Goal: Task Accomplishment & Management: Use online tool/utility

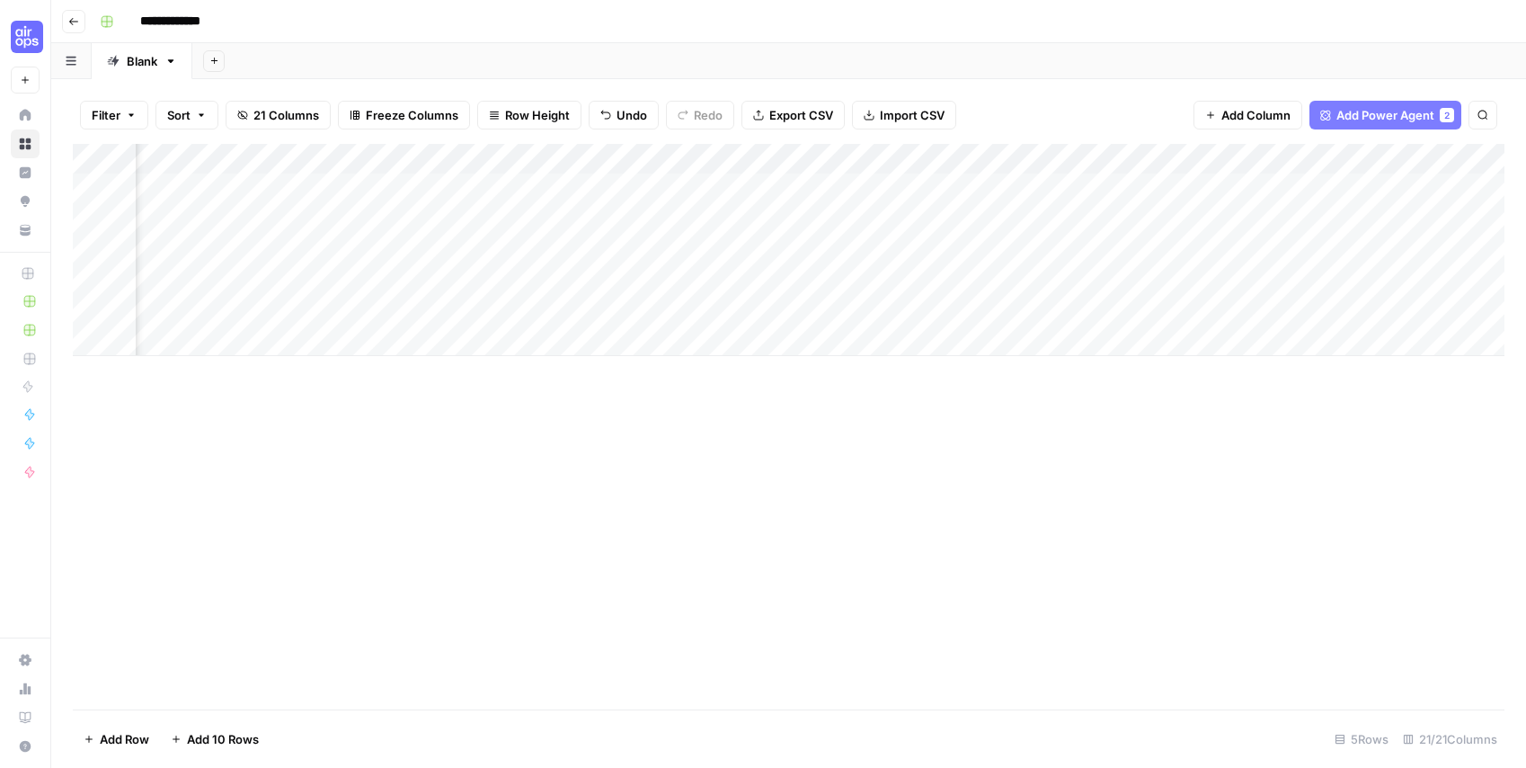
scroll to position [0, 191]
click at [1108, 184] on div "Add Column" at bounding box center [789, 250] width 1432 height 212
click at [1112, 187] on div "Add Column" at bounding box center [789, 250] width 1432 height 212
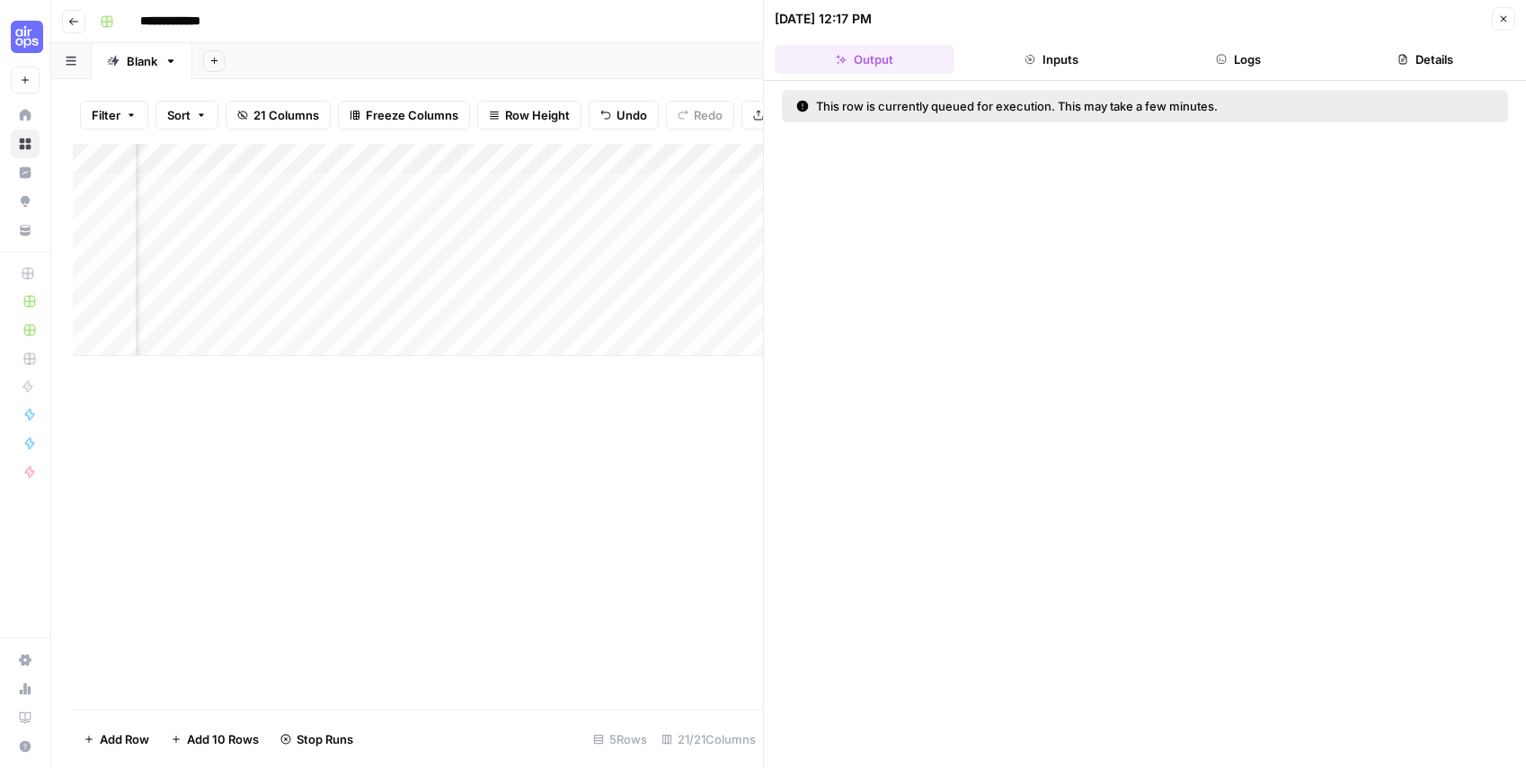
click at [576, 458] on div "Add Column" at bounding box center [418, 426] width 690 height 565
click at [1502, 15] on icon "button" at bounding box center [1503, 18] width 11 height 11
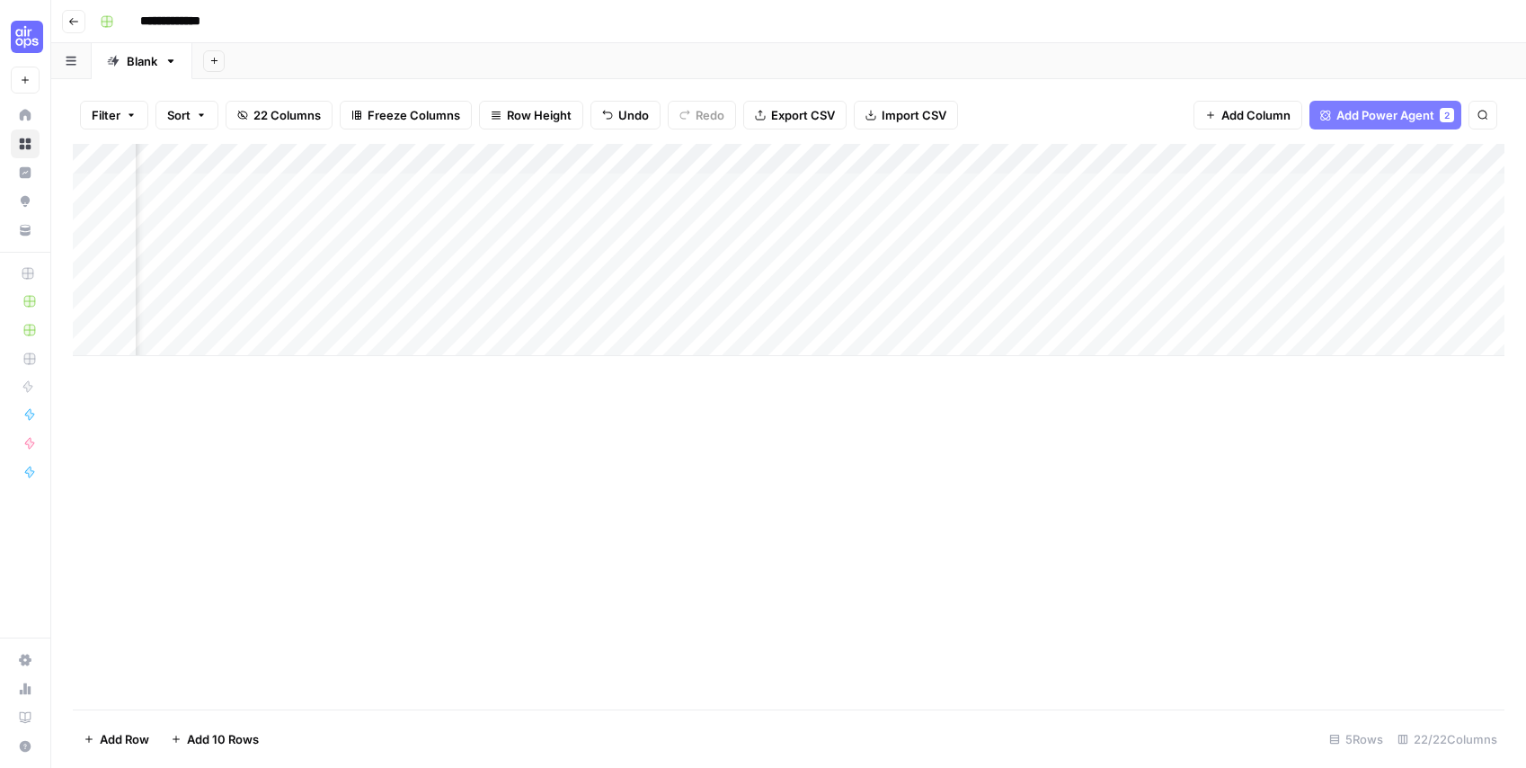
click at [1238, 190] on div "Add Column" at bounding box center [789, 250] width 1432 height 212
click at [1337, 186] on div "Add Column" at bounding box center [789, 250] width 1432 height 212
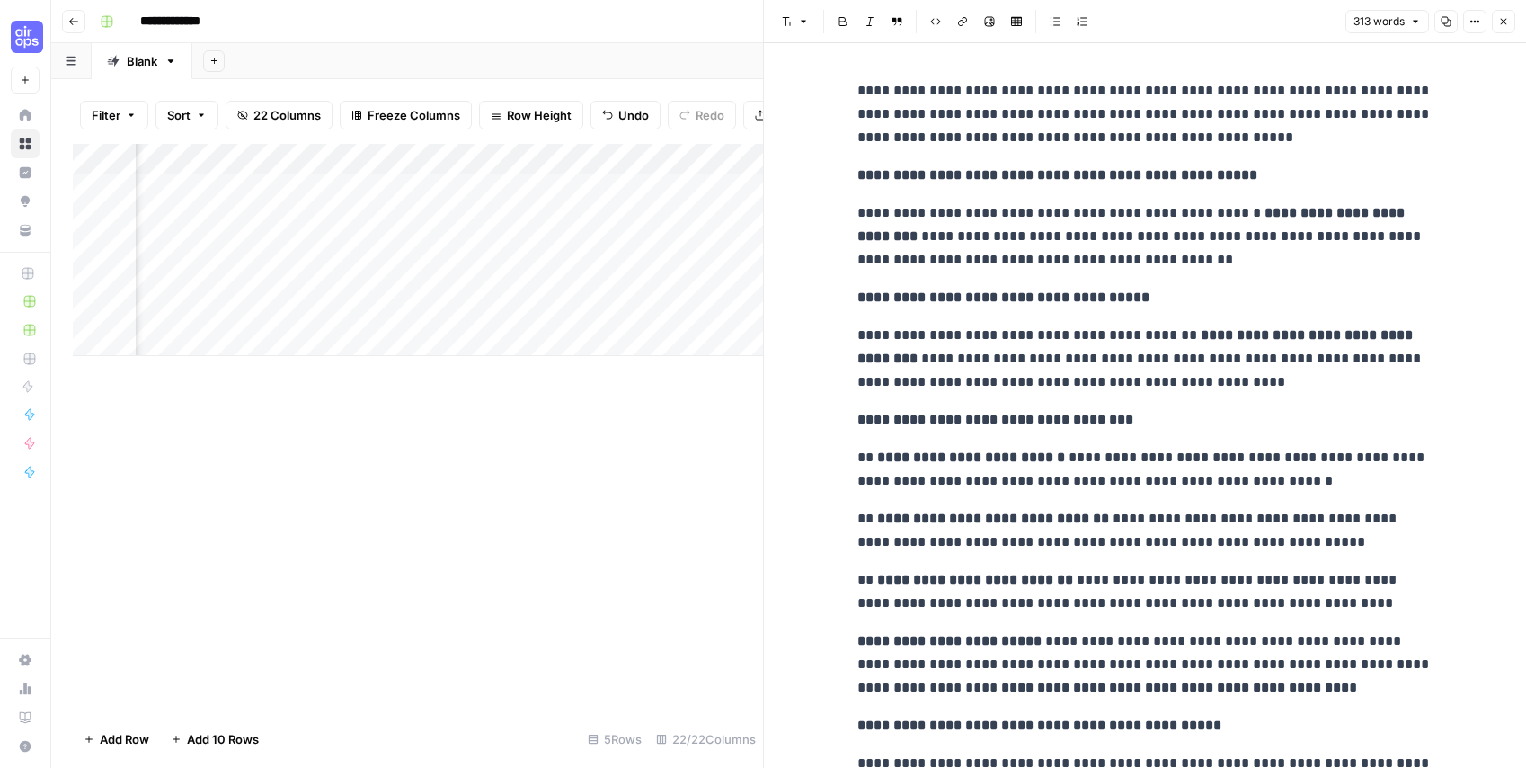
click at [496, 543] on div "Add Column" at bounding box center [418, 426] width 690 height 565
click at [1502, 20] on icon "button" at bounding box center [1504, 22] width 6 height 6
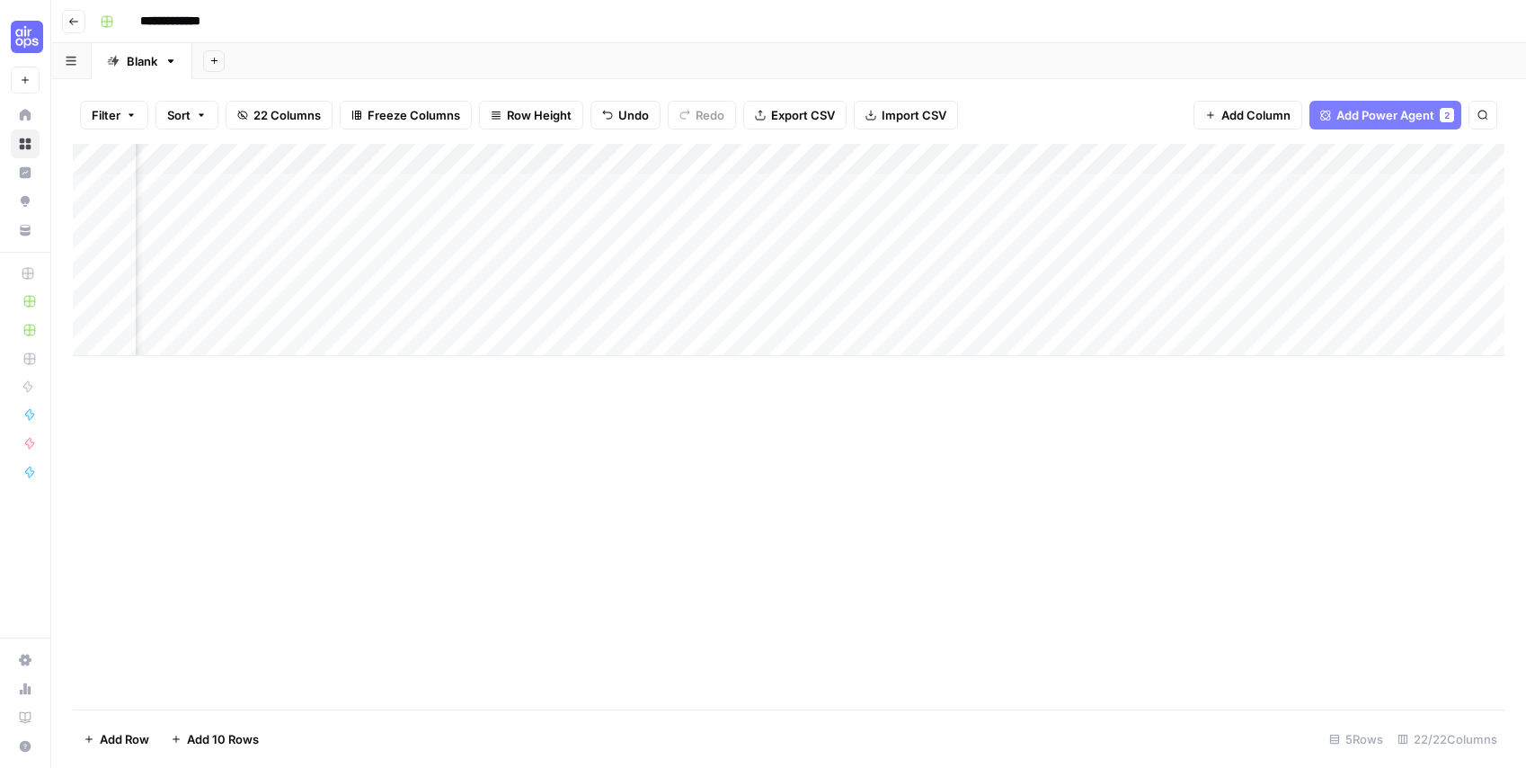
click at [1404, 106] on span "Add Power Agent" at bounding box center [1386, 115] width 98 height 18
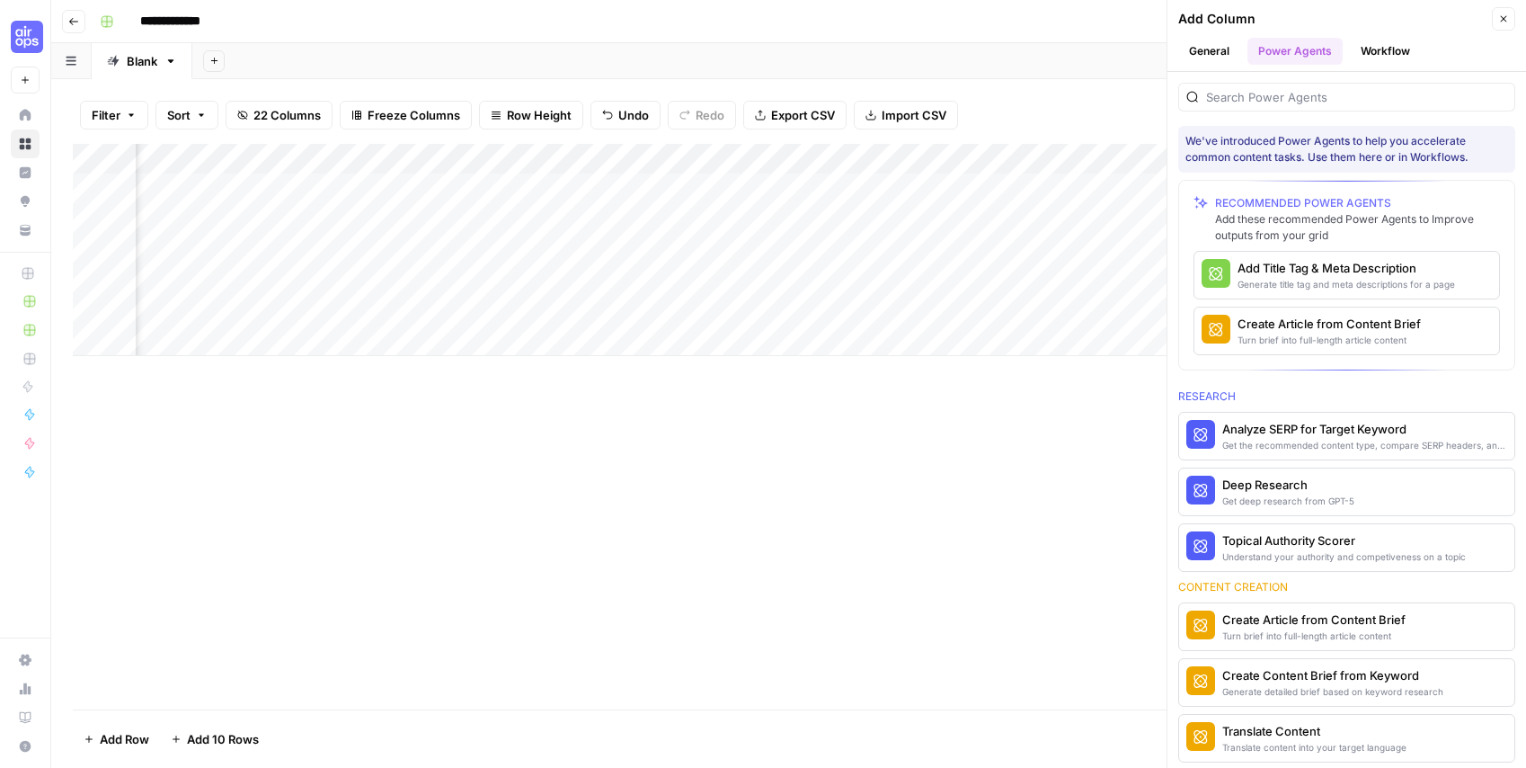
click at [1023, 52] on div "Add Sheet" at bounding box center [859, 61] width 1334 height 36
click at [1501, 22] on icon "button" at bounding box center [1503, 18] width 11 height 11
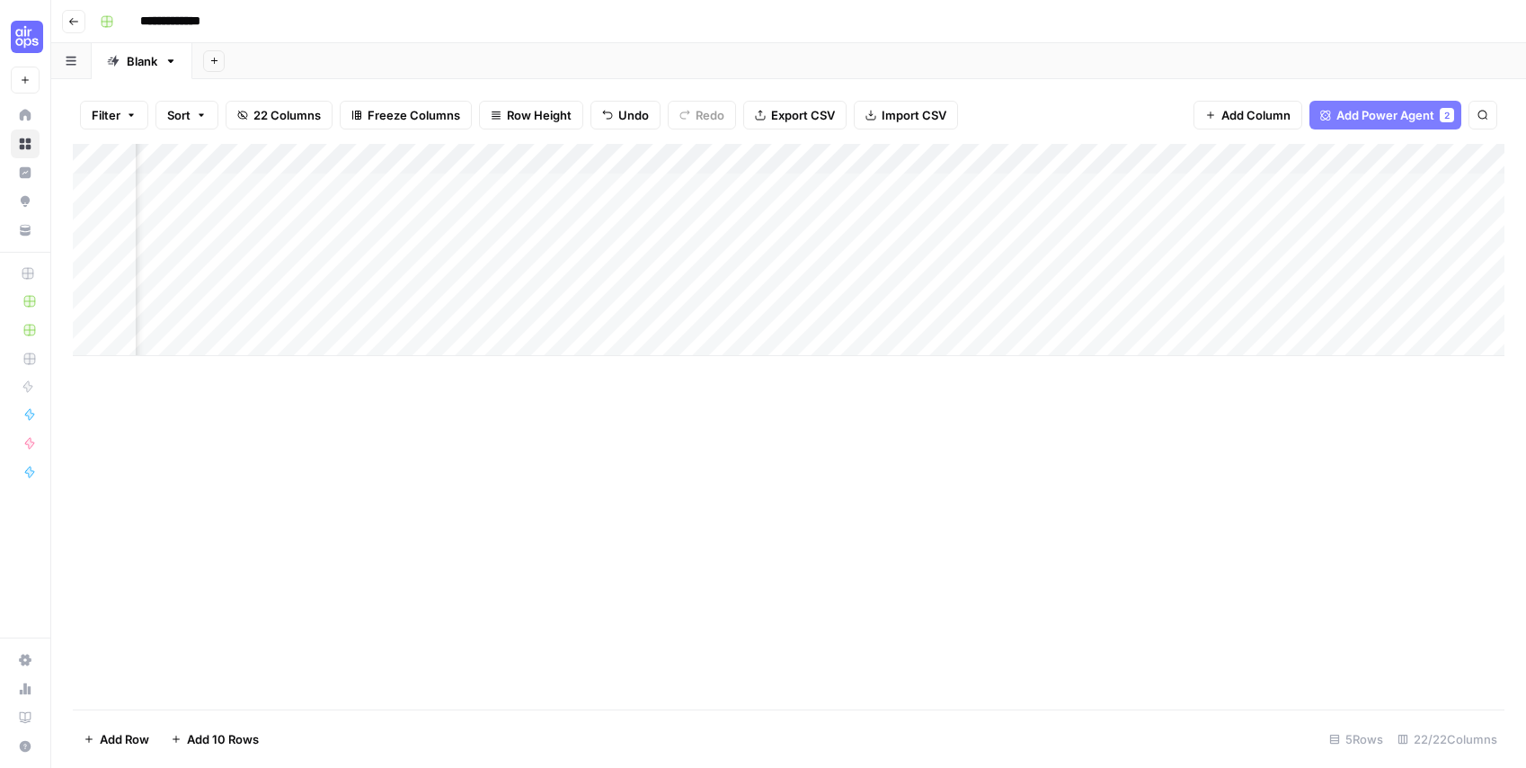
click at [1278, 120] on span "Add Column" at bounding box center [1256, 115] width 69 height 18
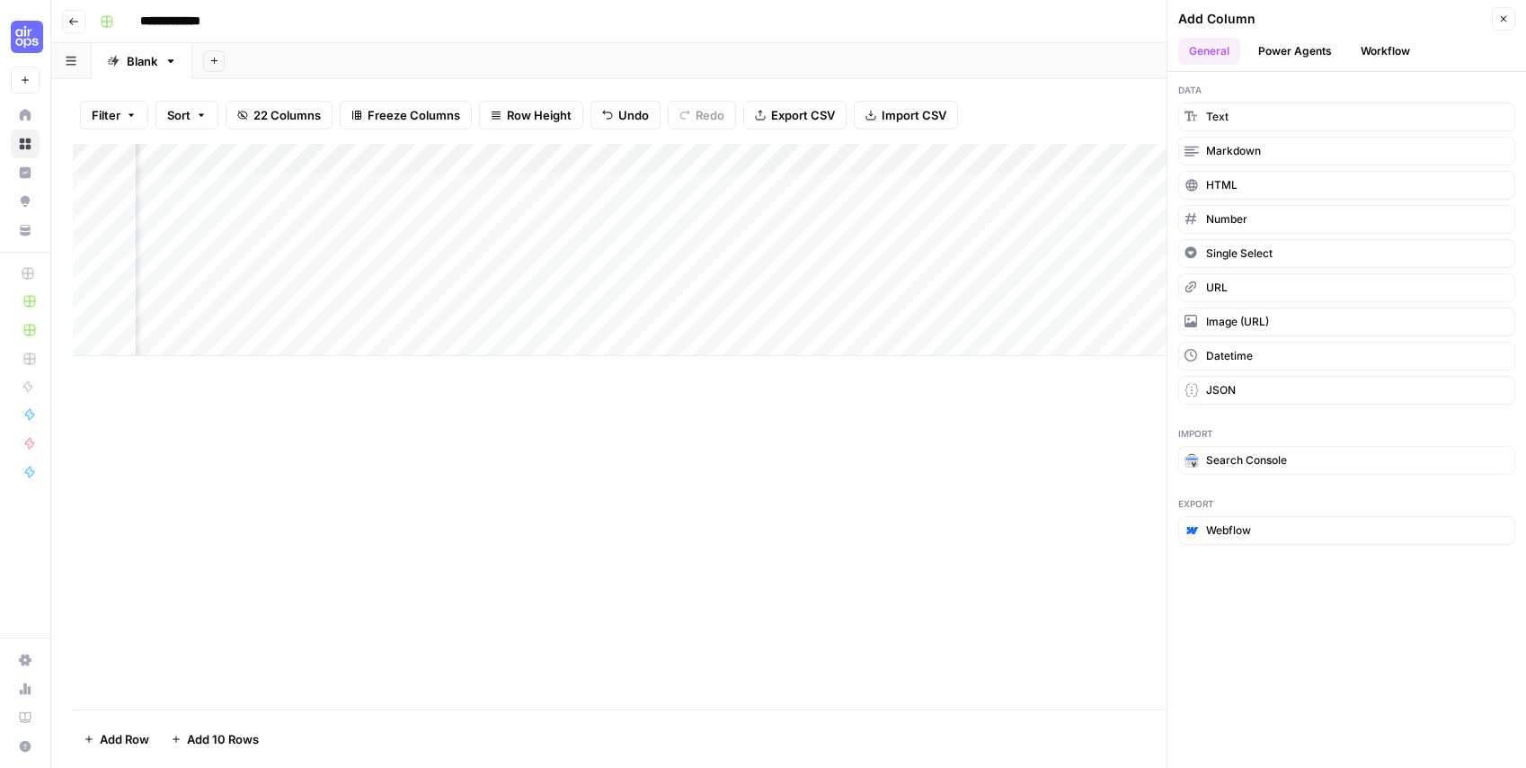
click at [1389, 48] on button "Workflow" at bounding box center [1385, 51] width 71 height 27
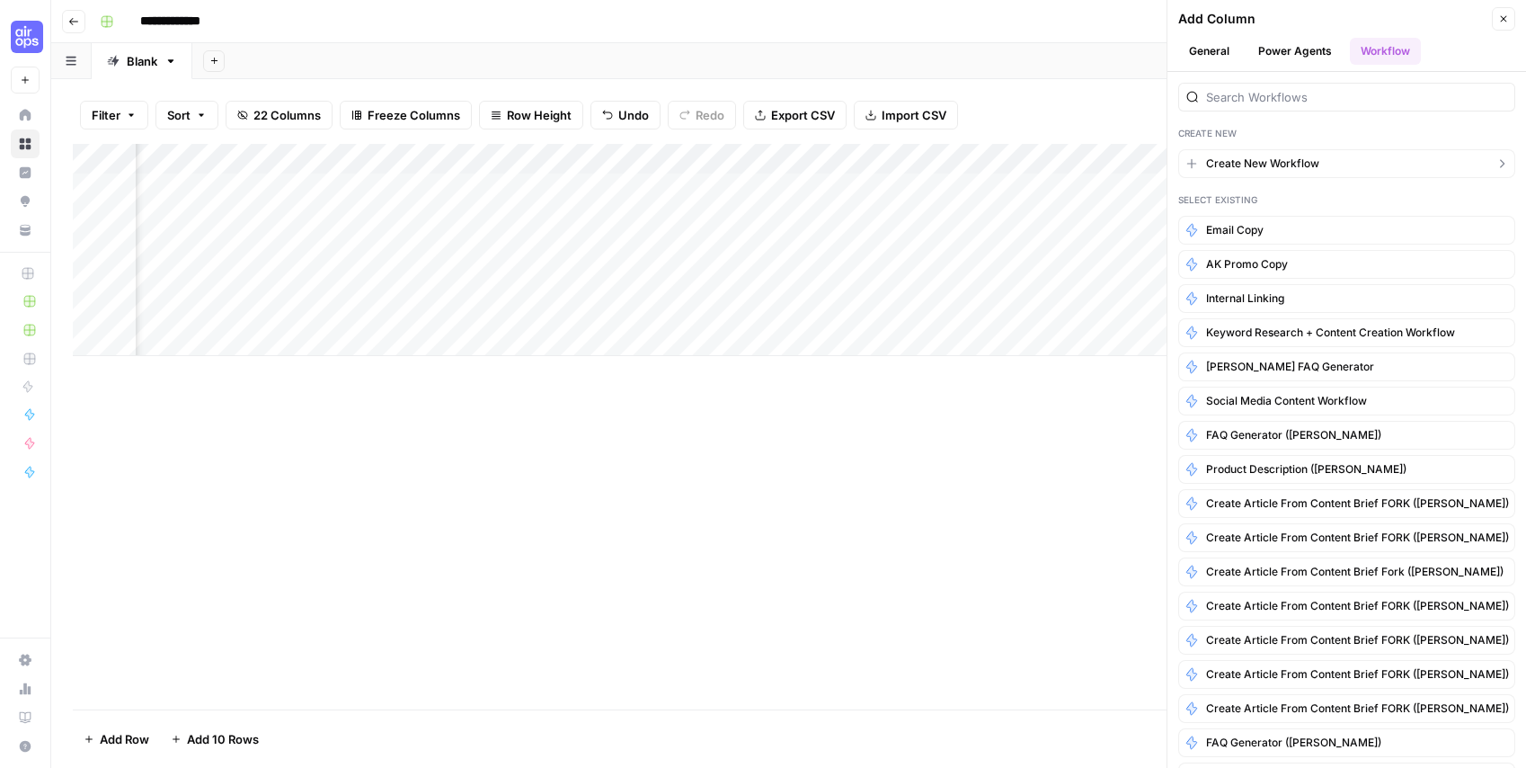
click at [1276, 151] on button "Create New Workflow" at bounding box center [1346, 163] width 337 height 29
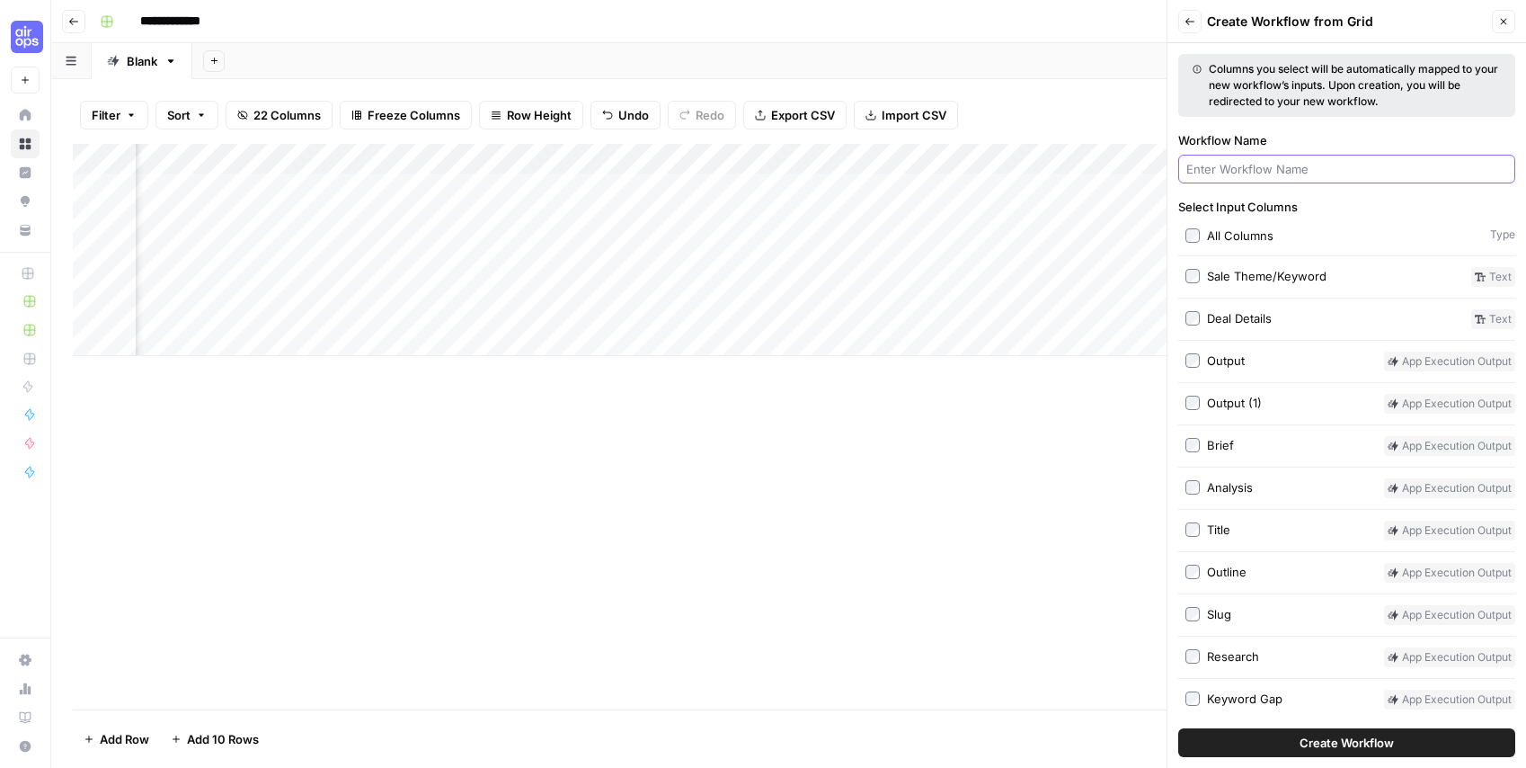
click at [1271, 164] on input "Workflow Name" at bounding box center [1346, 169] width 321 height 18
type input "Email Subject Line"
click at [1184, 274] on div "Sale Theme/Keyword Text" at bounding box center [1346, 277] width 337 height 20
click at [1349, 751] on button "Create Workflow" at bounding box center [1346, 742] width 337 height 29
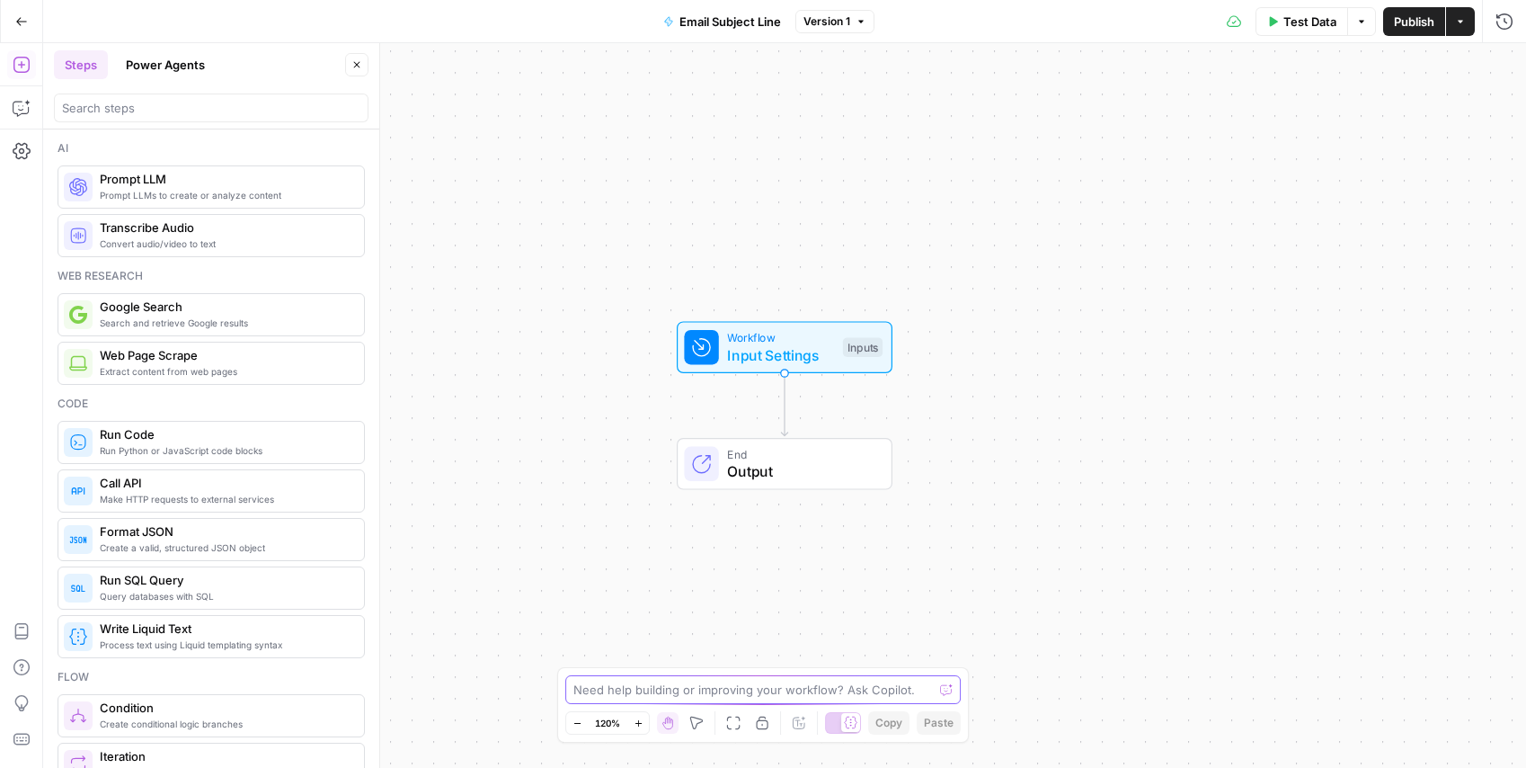
click at [637, 694] on textarea at bounding box center [753, 689] width 360 height 18
type textarea "use inputs to create a compelling subject line for the promotional email"
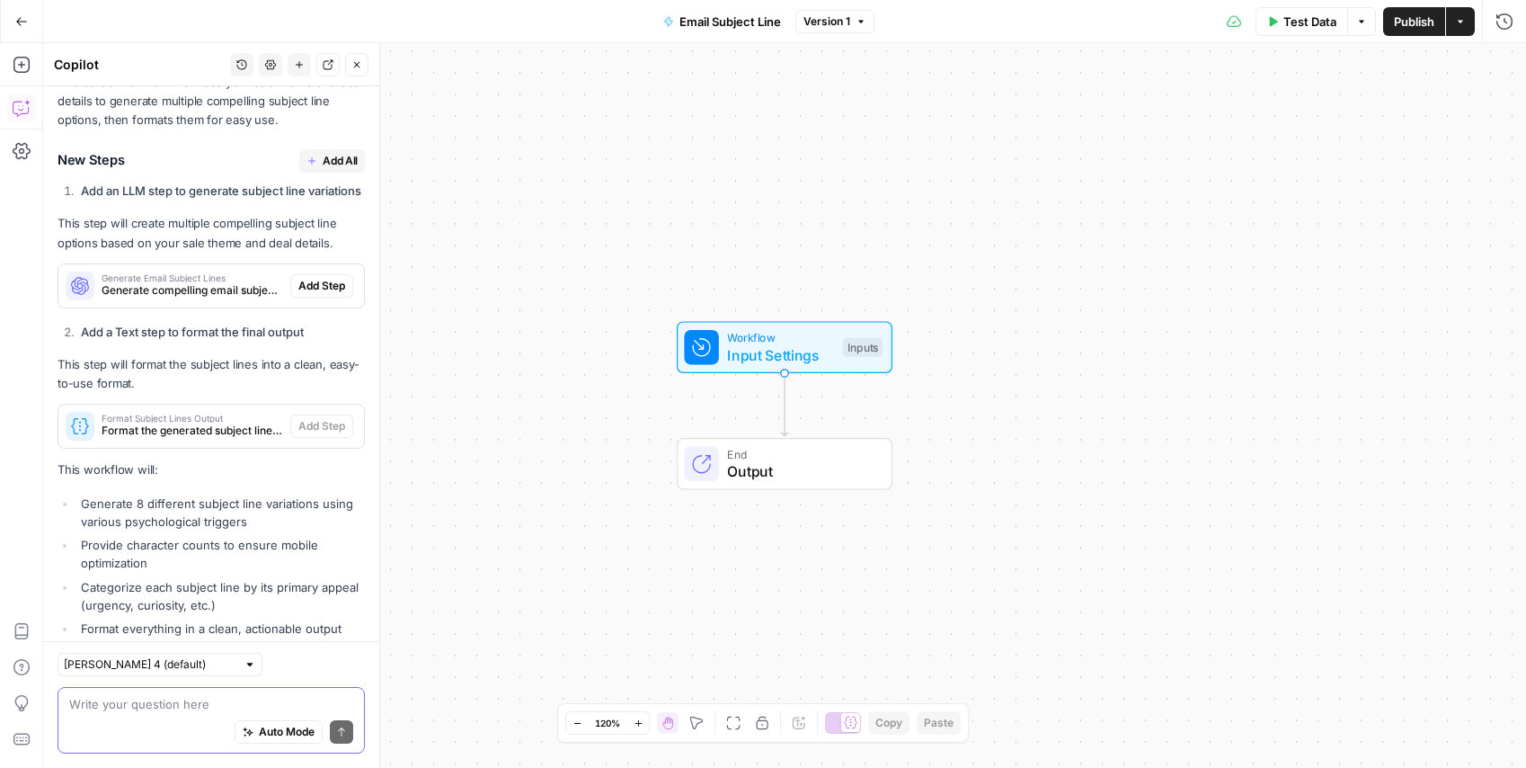
scroll to position [361, 0]
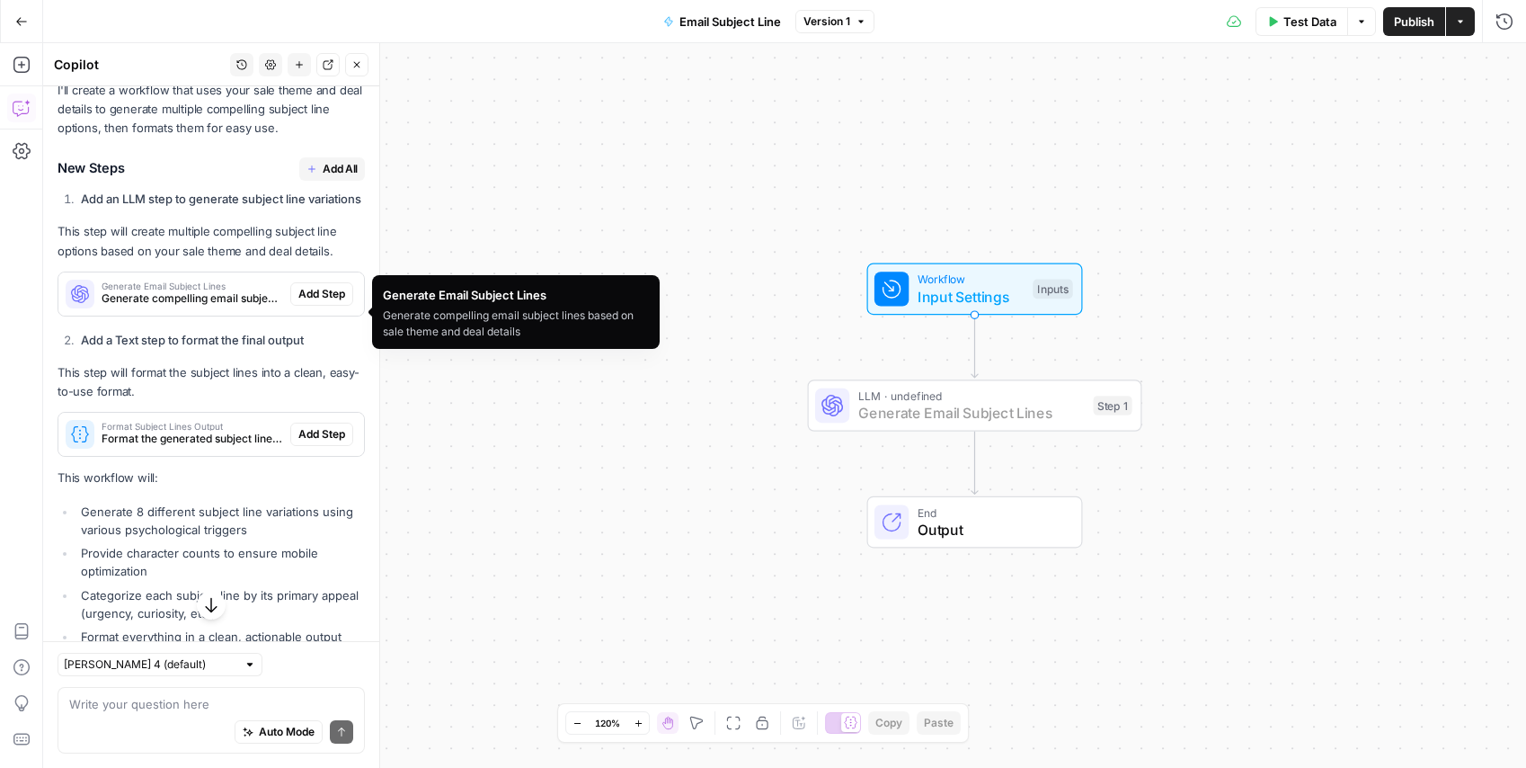
click at [307, 302] on span "Add Step" at bounding box center [321, 294] width 47 height 16
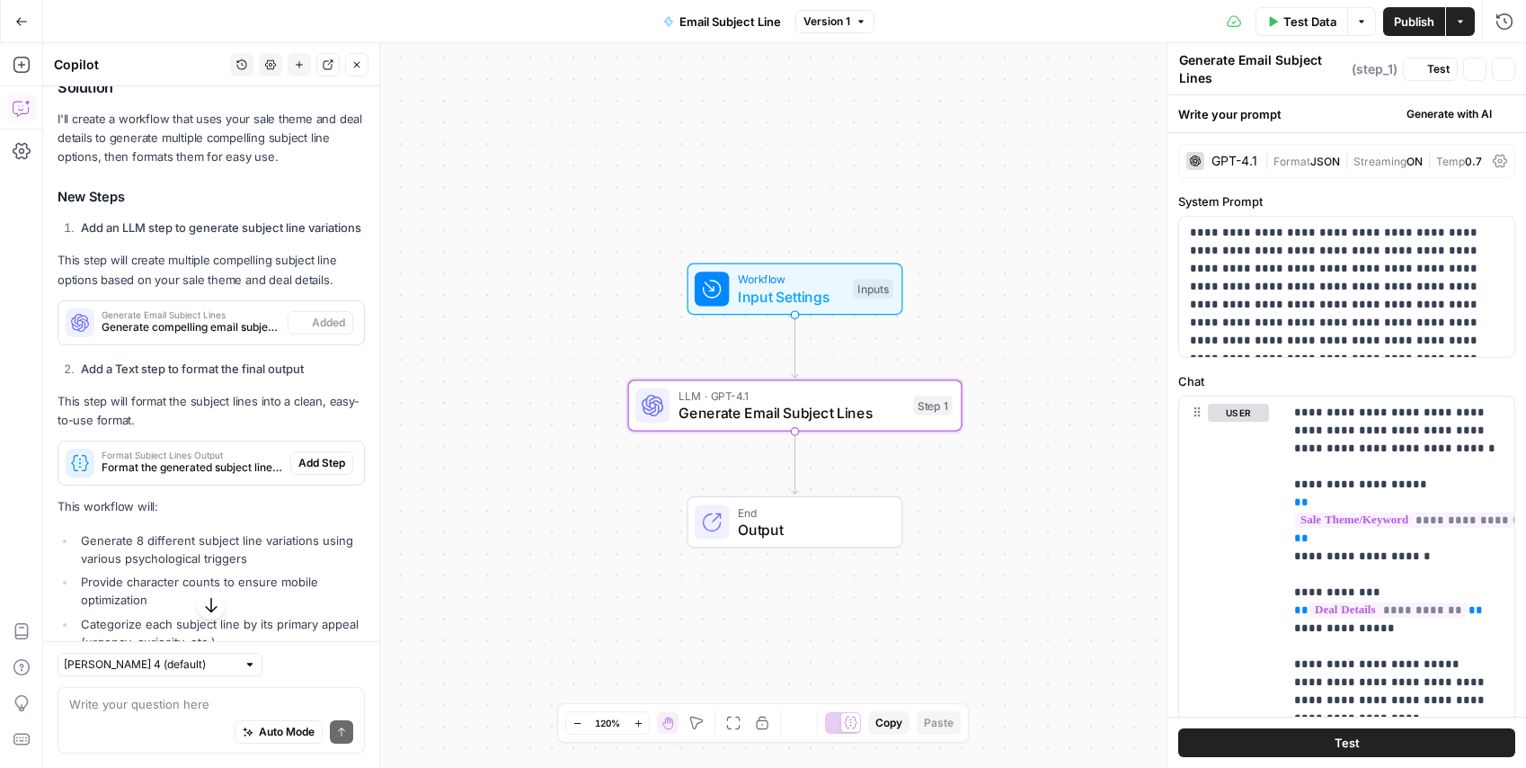
scroll to position [390, 0]
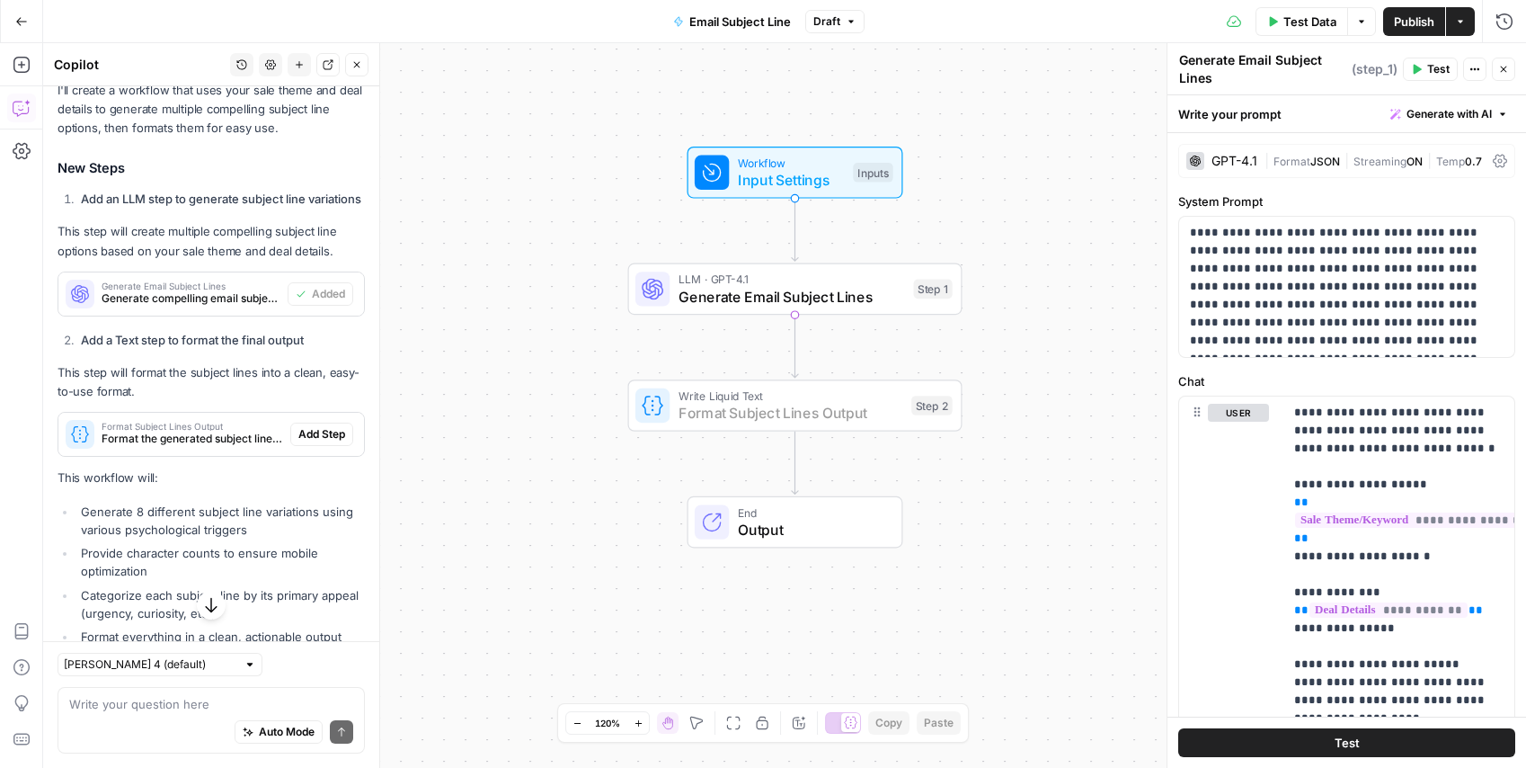
click at [317, 442] on span "Add Step" at bounding box center [321, 434] width 47 height 16
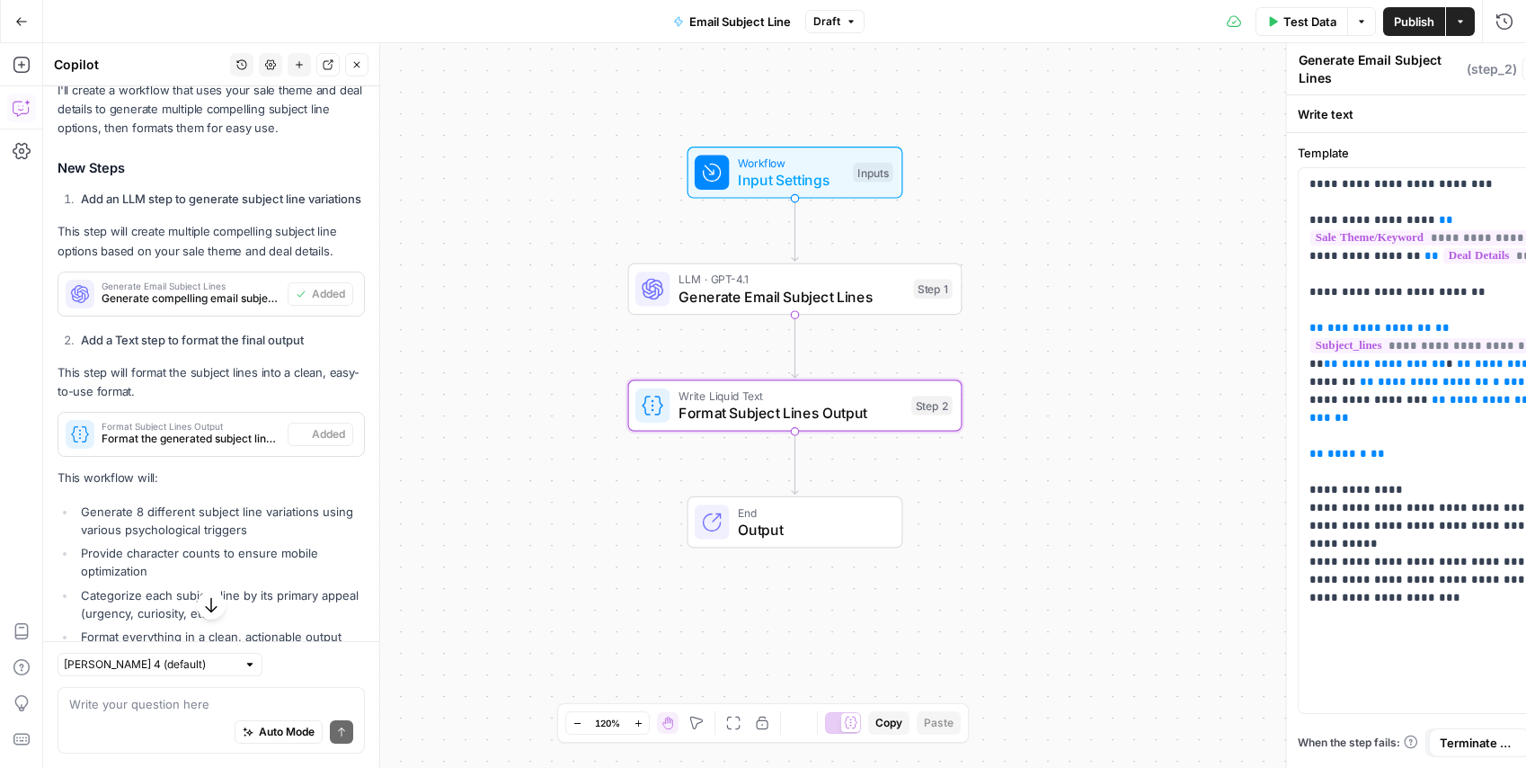
type textarea "Format Subject Lines Output"
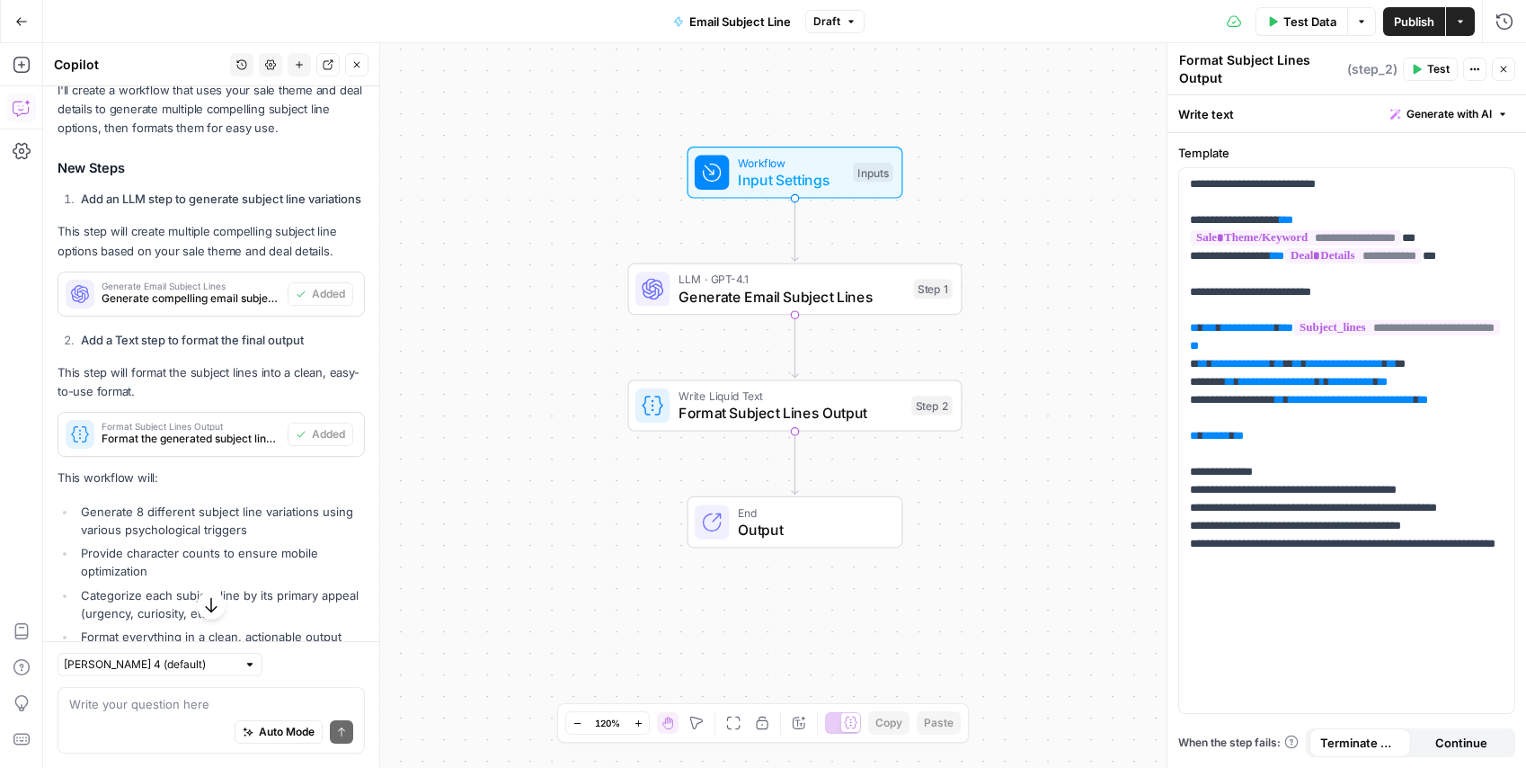
click at [1428, 29] on span "Publish" at bounding box center [1414, 22] width 40 height 18
click at [1094, 110] on div "Workflow Input Settings Inputs LLM · GPT-4.1 Generate Email Subject Lines Step …" at bounding box center [784, 405] width 1483 height 724
click at [25, 23] on icon "button" at bounding box center [21, 21] width 13 height 13
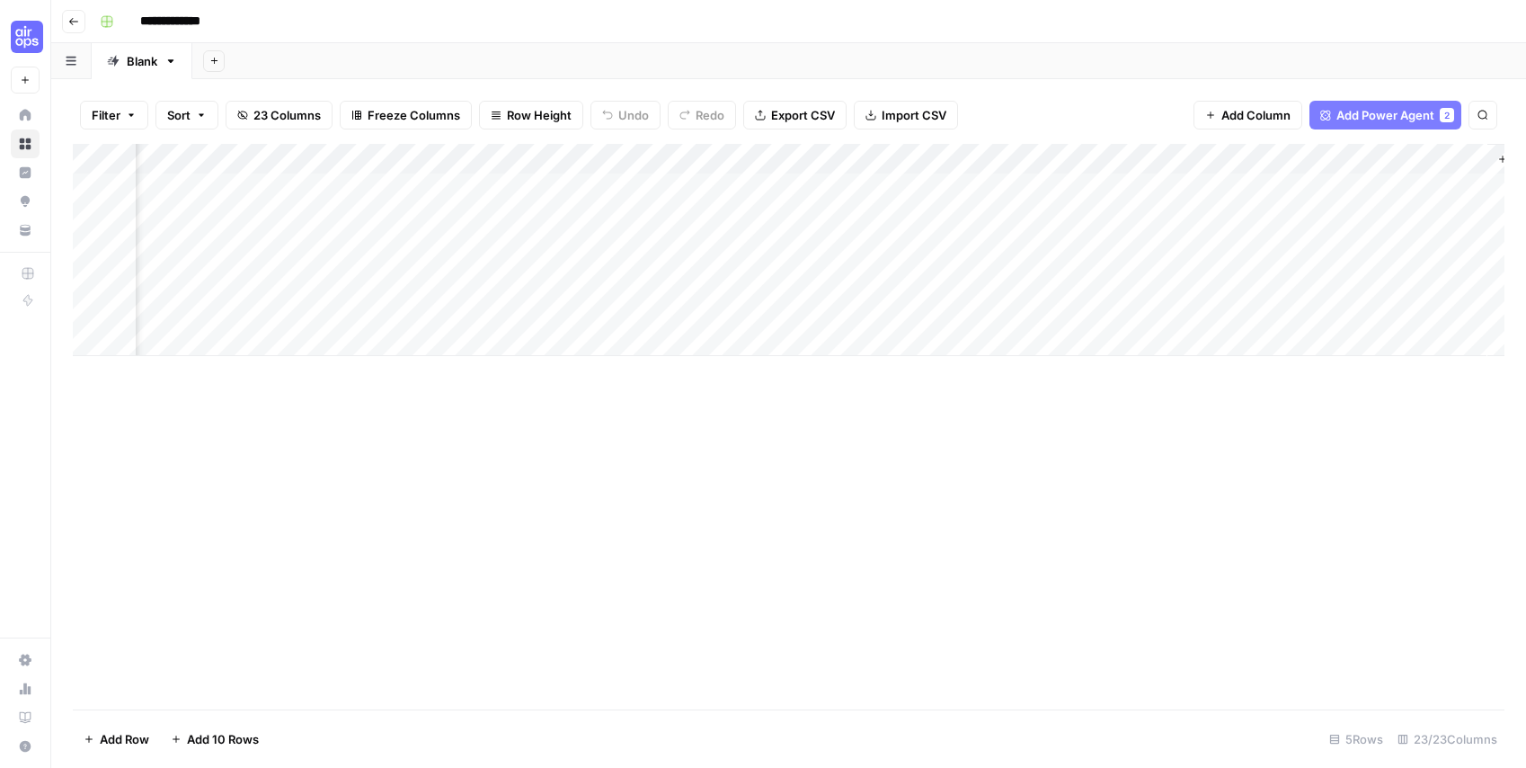
scroll to position [0, 2756]
drag, startPoint x: 1275, startPoint y: 154, endPoint x: 209, endPoint y: 164, distance: 1066.1
click at [209, 164] on div "Add Column" at bounding box center [789, 250] width 1432 height 212
drag, startPoint x: 1333, startPoint y: 152, endPoint x: 233, endPoint y: 161, distance: 1100.2
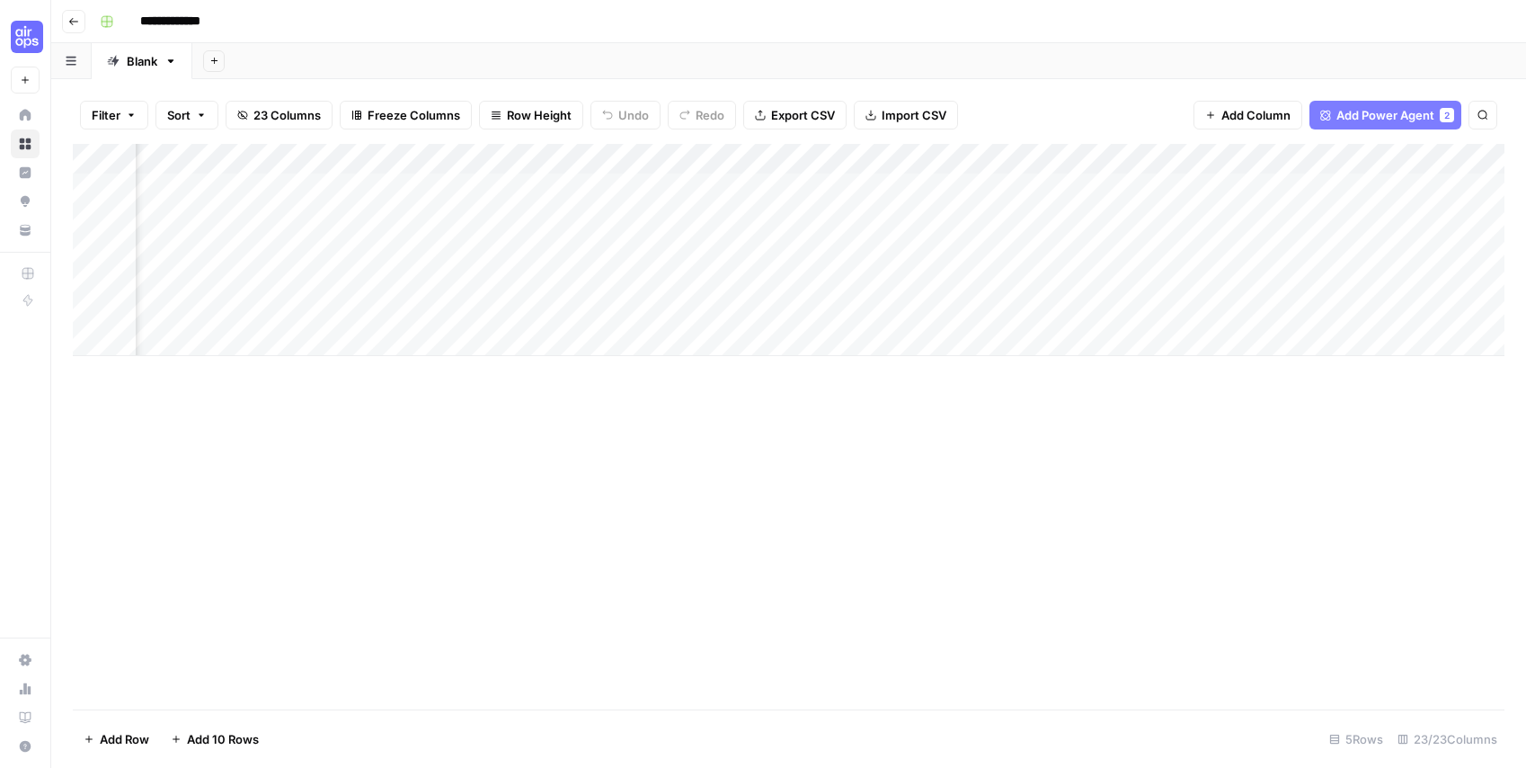
click at [233, 161] on div "Add Column" at bounding box center [789, 250] width 1432 height 212
drag, startPoint x: 854, startPoint y: 157, endPoint x: 710, endPoint y: 155, distance: 143.8
click at [710, 155] on div "Add Column" at bounding box center [789, 250] width 1432 height 212
click at [687, 183] on div "Add Column" at bounding box center [789, 250] width 1432 height 212
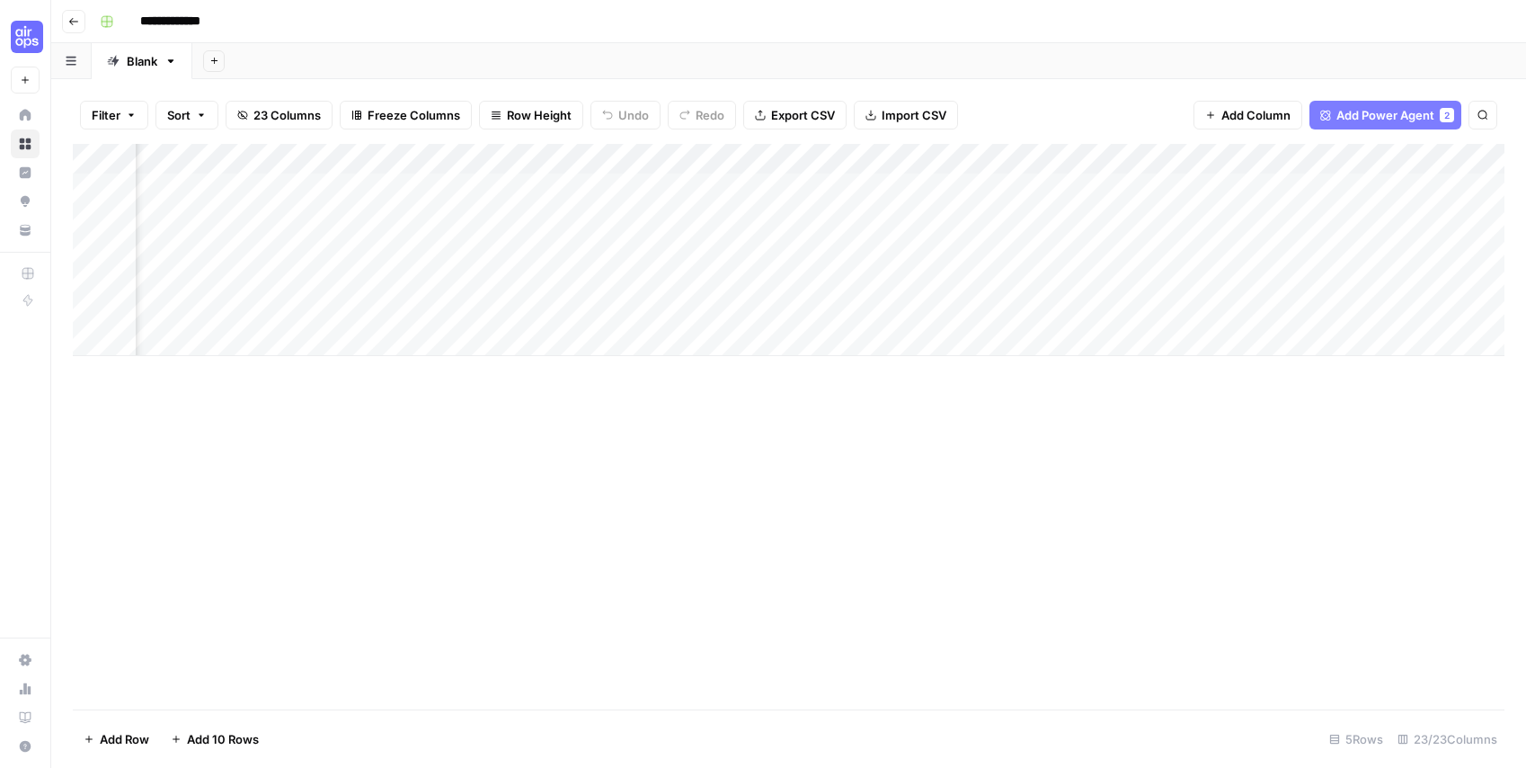
click at [501, 156] on div "Add Column" at bounding box center [789, 250] width 1432 height 212
click at [656, 466] on div "Add Column" at bounding box center [789, 426] width 1432 height 565
click at [731, 188] on div "Add Column" at bounding box center [789, 250] width 1432 height 212
click at [754, 188] on div "Add Column" at bounding box center [789, 250] width 1432 height 212
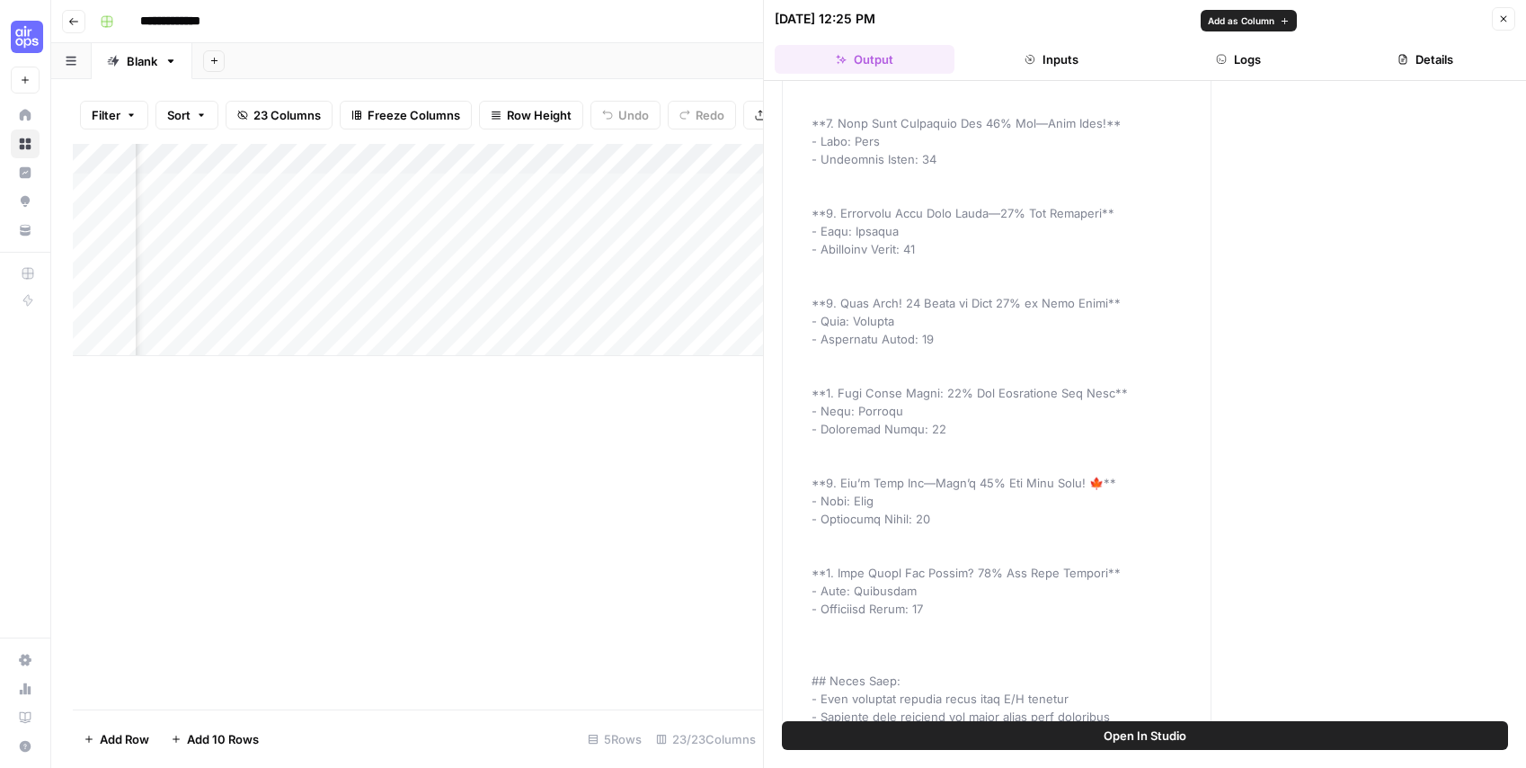
scroll to position [395, 0]
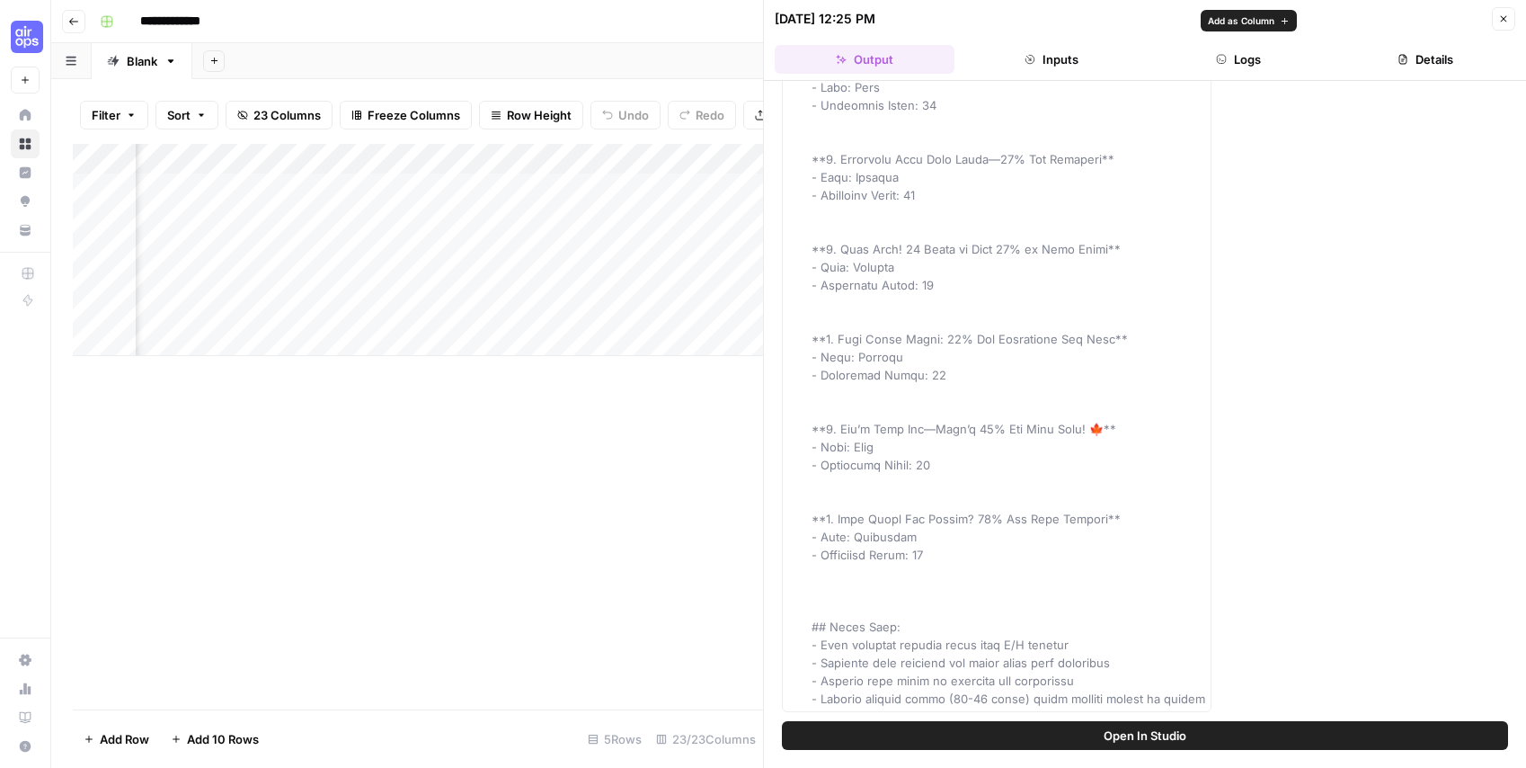
click at [556, 494] on div "Add Column" at bounding box center [418, 426] width 690 height 565
click at [557, 494] on div "Add Column" at bounding box center [418, 426] width 690 height 565
click at [1498, 18] on icon "button" at bounding box center [1503, 18] width 11 height 11
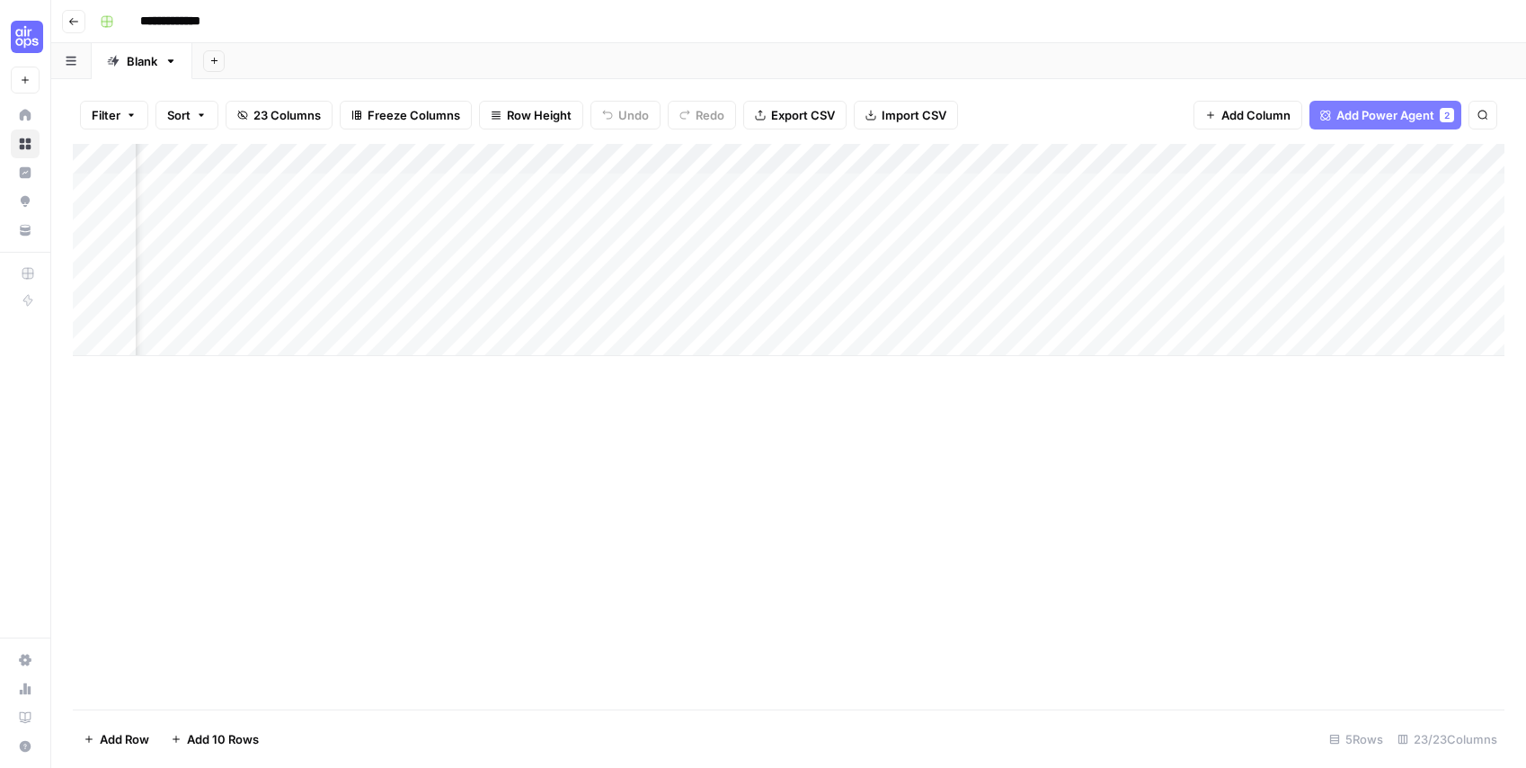
scroll to position [0, 654]
